Goal: Transaction & Acquisition: Purchase product/service

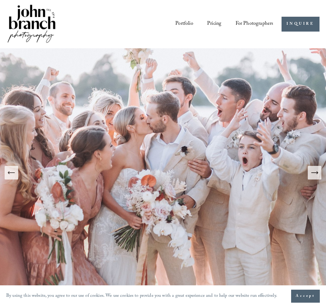
click at [0, 0] on span "Presets" at bounding box center [0, 0] width 0 height 0
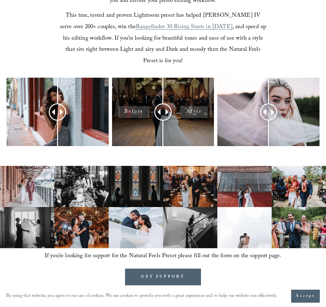
scroll to position [243, 0]
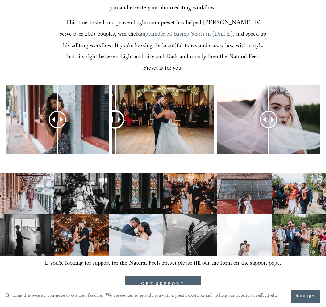
drag, startPoint x: 162, startPoint y: 105, endPoint x: 114, endPoint y: 129, distance: 54.4
click at [114, 127] on div at bounding box center [116, 119] width 16 height 16
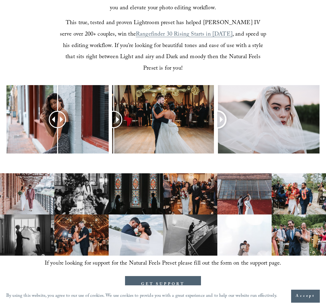
drag, startPoint x: 270, startPoint y: 106, endPoint x: 167, endPoint y: 150, distance: 111.6
click at [167, 150] on div at bounding box center [163, 129] width 326 height 88
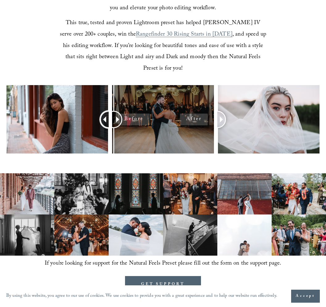
drag, startPoint x: 56, startPoint y: 111, endPoint x: 122, endPoint y: 116, distance: 66.6
click at [122, 116] on div at bounding box center [163, 129] width 326 height 88
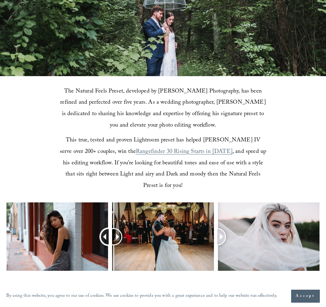
scroll to position [0, 0]
